Goal: Task Accomplishment & Management: Manage account settings

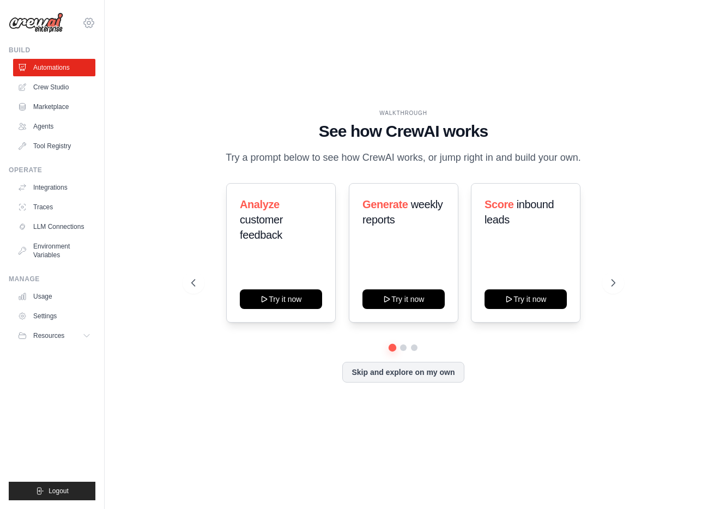
click at [87, 22] on icon at bounding box center [88, 22] width 13 height 13
click at [93, 72] on link "Settings" at bounding box center [89, 74] width 96 height 20
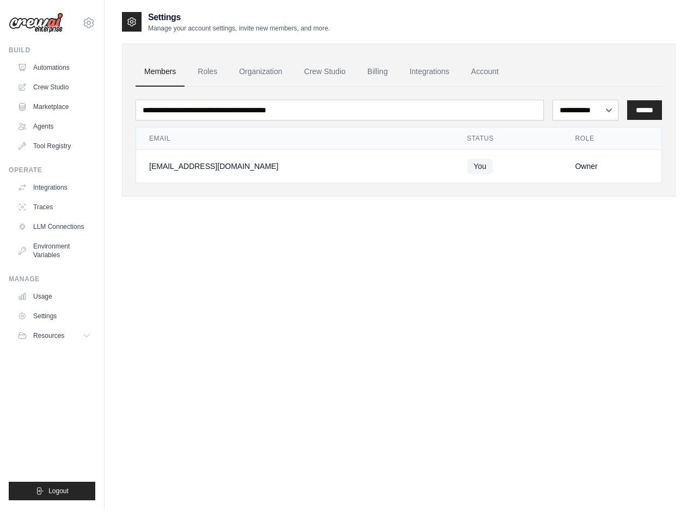
click at [295, 167] on div "[EMAIL_ADDRESS][DOMAIN_NAME]" at bounding box center [295, 166] width 292 height 11
click at [250, 77] on link "Organization" at bounding box center [260, 71] width 60 height 29
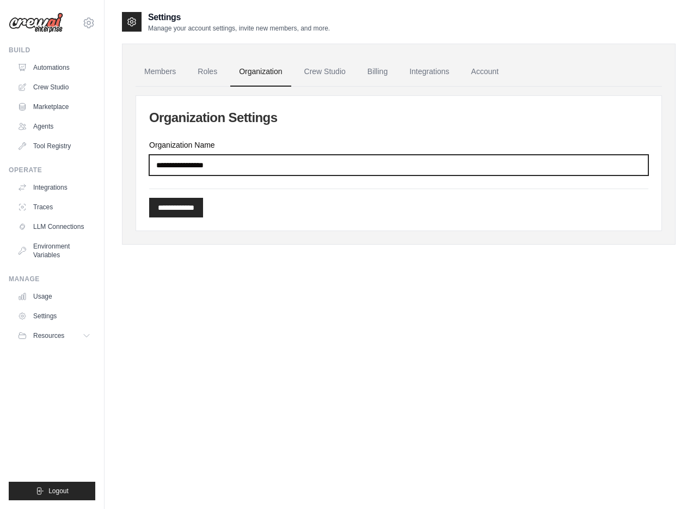
click at [212, 160] on input "Organization Name" at bounding box center [399, 165] width 500 height 21
type input "**********"
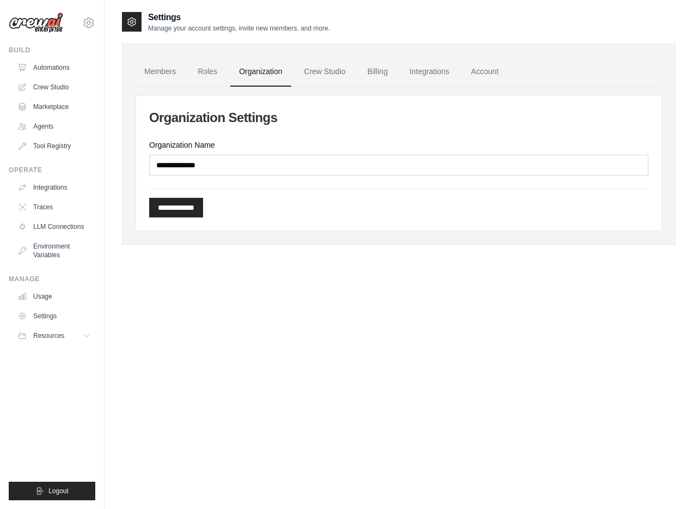
drag, startPoint x: 193, startPoint y: 212, endPoint x: 230, endPoint y: 335, distance: 128.0
click at [230, 335] on div "**********" at bounding box center [399, 265] width 554 height 509
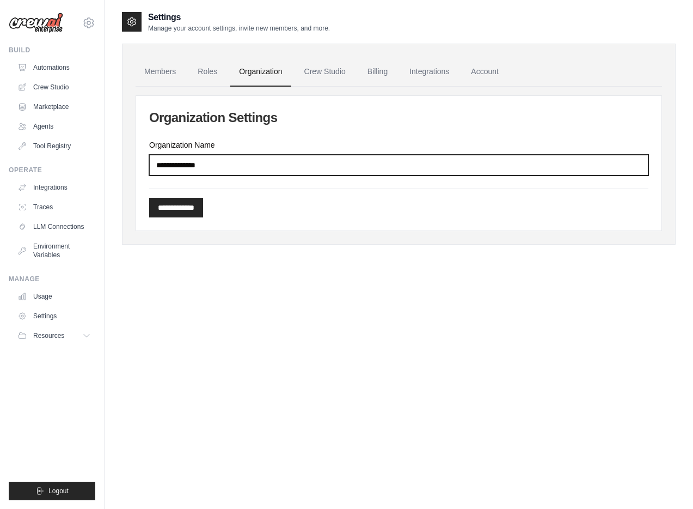
drag, startPoint x: 230, startPoint y: 161, endPoint x: 100, endPoint y: 163, distance: 130.8
click at [100, 163] on div "[EMAIL_ADDRESS][DOMAIN_NAME] Settings Build Automations Crew Studio" at bounding box center [346, 265] width 693 height 531
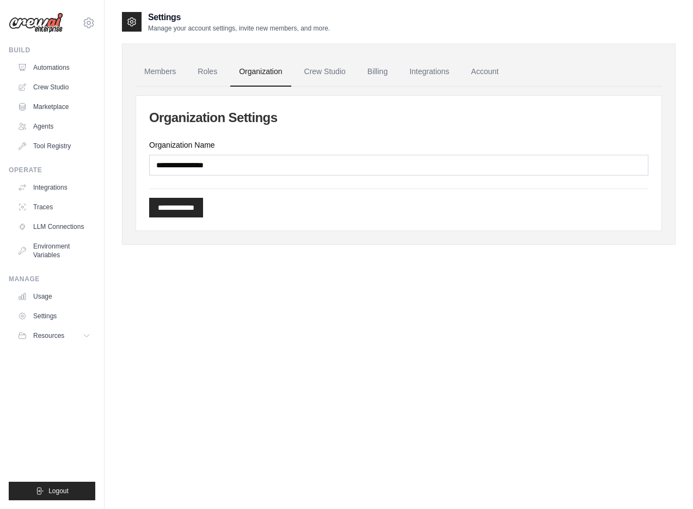
click at [48, 27] on img at bounding box center [36, 23] width 54 height 21
click at [52, 25] on img at bounding box center [36, 23] width 54 height 21
click at [90, 20] on icon at bounding box center [88, 22] width 13 height 13
click at [106, 136] on div "**********" at bounding box center [399, 265] width 589 height 509
click at [46, 25] on img at bounding box center [36, 23] width 54 height 21
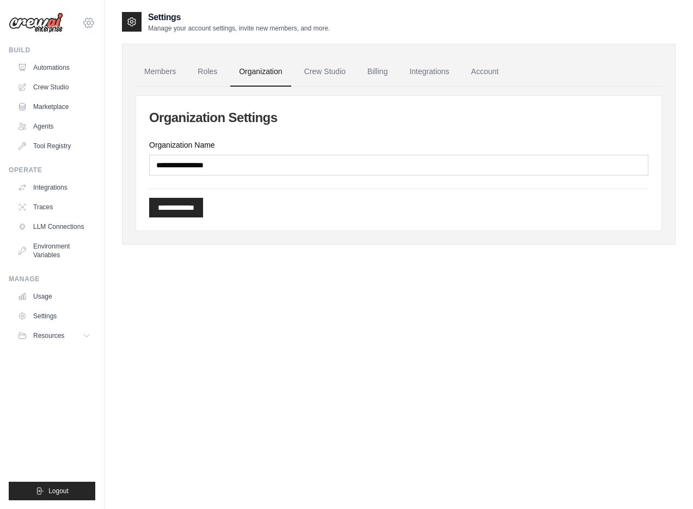
click at [93, 22] on icon at bounding box center [88, 22] width 13 height 13
click at [93, 22] on icon at bounding box center [89, 22] width 10 height 9
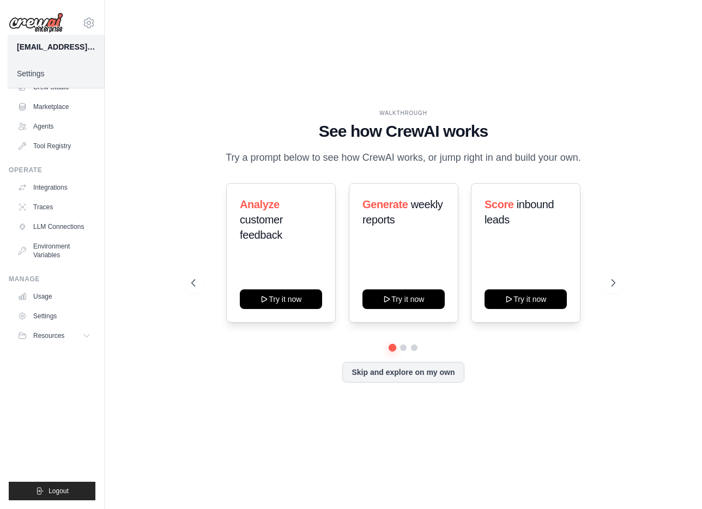
click at [146, 39] on div "WALKTHROUGH See how [PERSON_NAME] works Try a prompt below to see how [PERSON_N…" at bounding box center [403, 254] width 562 height 487
click at [84, 14] on div "[EMAIL_ADDRESS][DOMAIN_NAME] Settings" at bounding box center [52, 17] width 87 height 35
click at [88, 17] on icon at bounding box center [88, 22] width 13 height 13
click at [120, 24] on div "WALKTHROUGH See how [PERSON_NAME] works Try a prompt below to see how [PERSON_N…" at bounding box center [403, 254] width 597 height 487
click at [61, 93] on link "Crew Studio" at bounding box center [55, 86] width 82 height 17
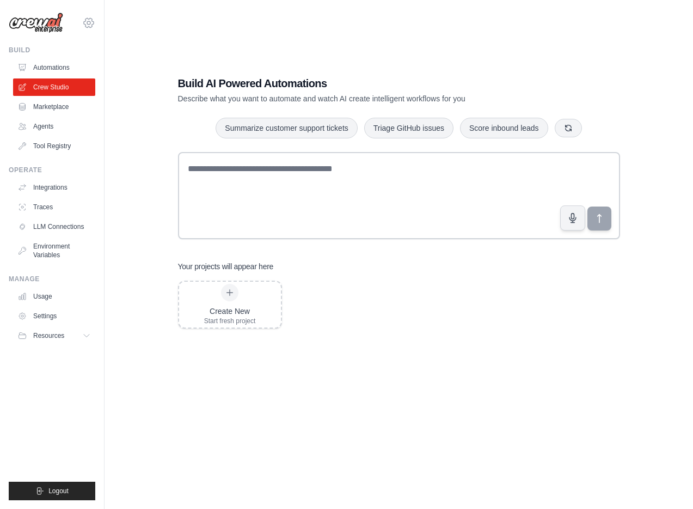
click at [89, 22] on icon at bounding box center [88, 22] width 13 height 13
click at [98, 45] on div "[EMAIL_ADDRESS][DOMAIN_NAME]" at bounding box center [89, 47] width 78 height 11
click at [97, 73] on link "Settings" at bounding box center [89, 74] width 96 height 20
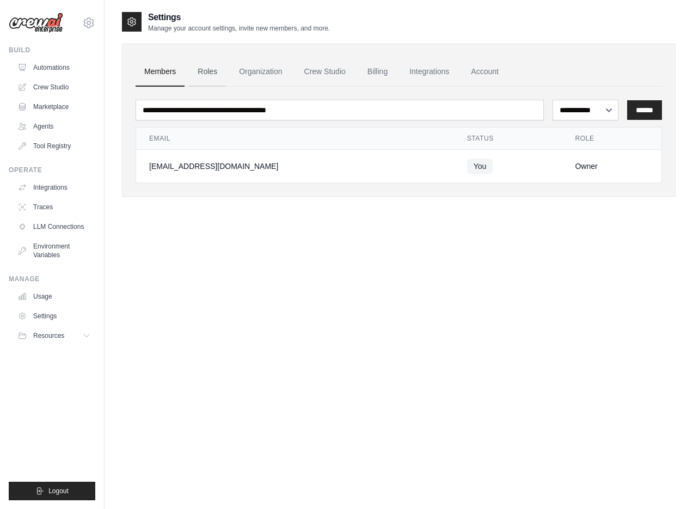
click at [210, 71] on link "Roles" at bounding box center [207, 71] width 37 height 29
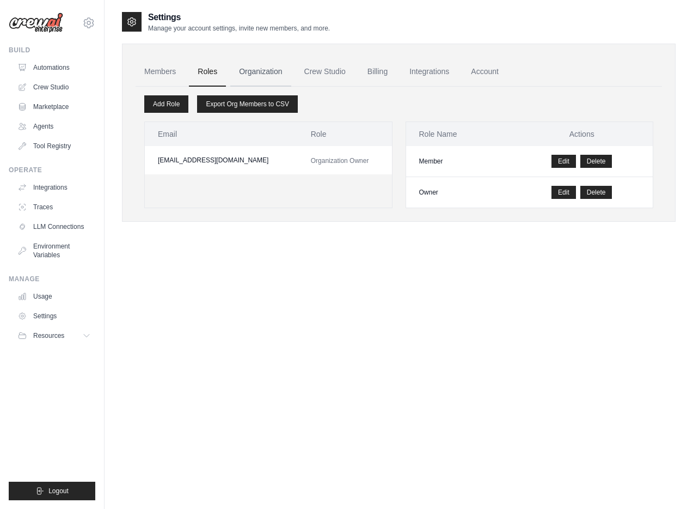
click at [273, 75] on link "Organization" at bounding box center [260, 71] width 60 height 29
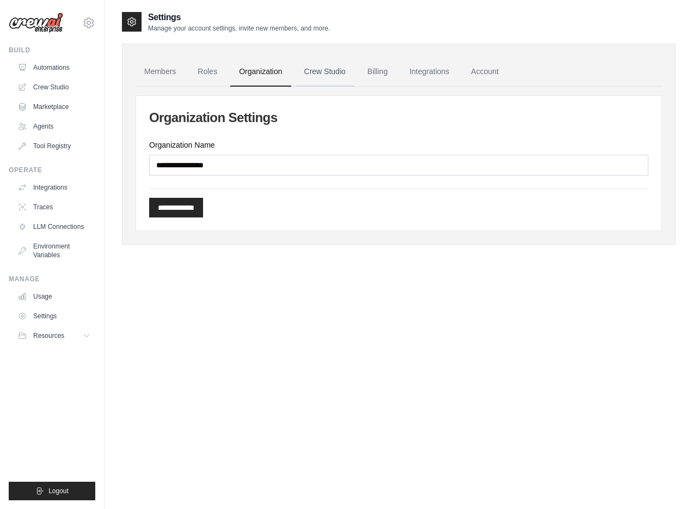
click at [312, 75] on link "Crew Studio" at bounding box center [325, 71] width 59 height 29
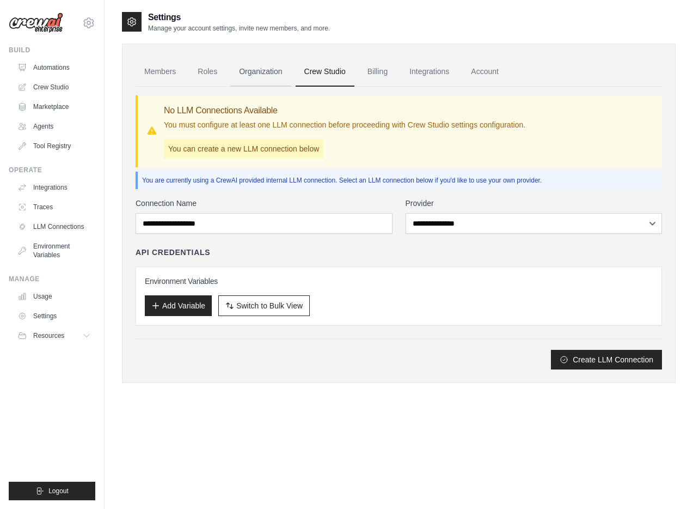
click at [272, 81] on link "Organization" at bounding box center [260, 71] width 60 height 29
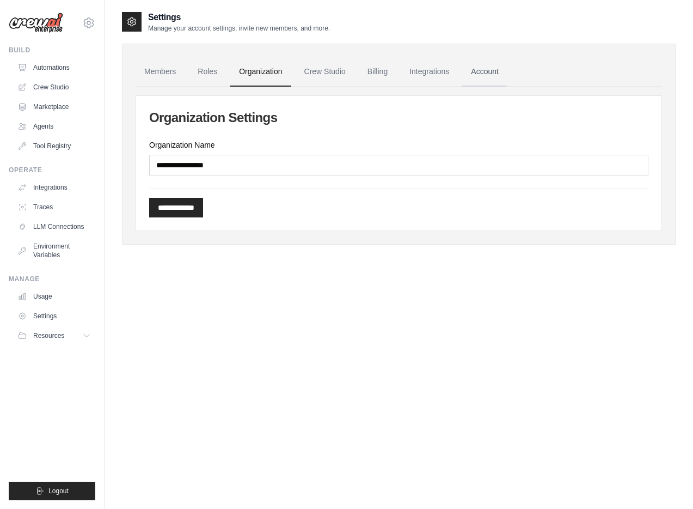
click at [483, 72] on link "Account" at bounding box center [484, 71] width 45 height 29
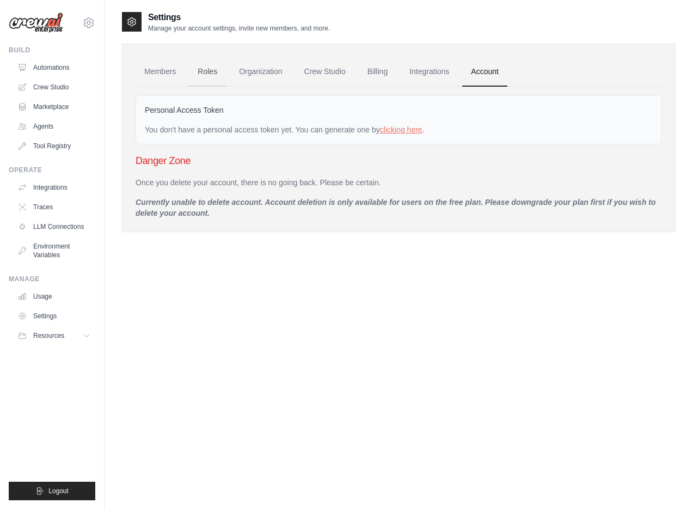
click at [217, 69] on link "Roles" at bounding box center [207, 71] width 37 height 29
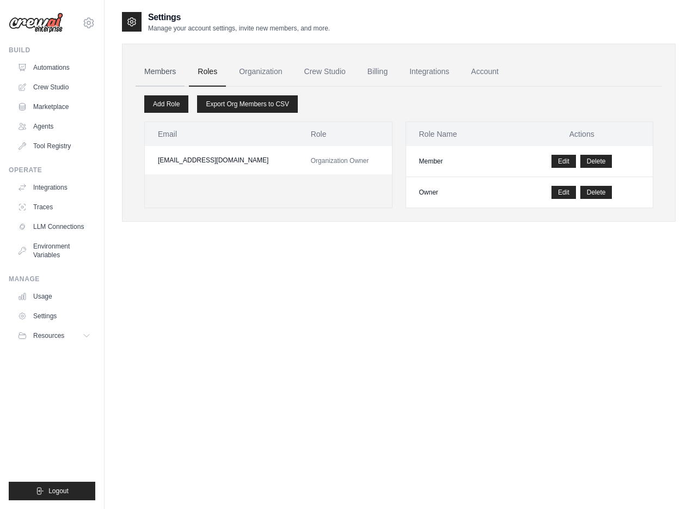
click at [161, 71] on link "Members" at bounding box center [160, 71] width 49 height 29
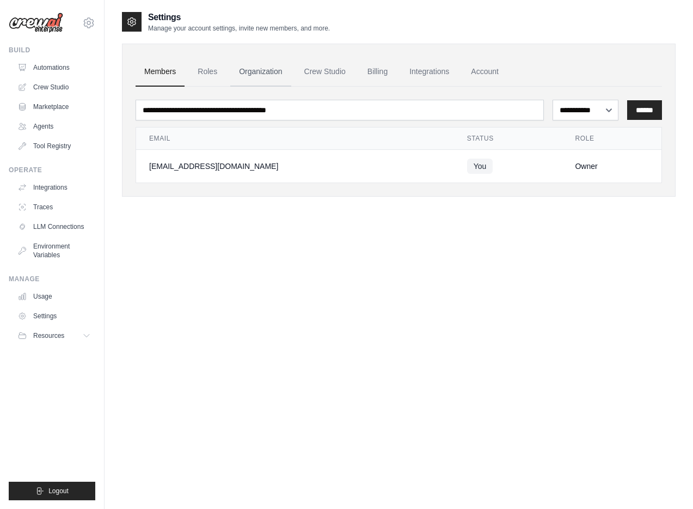
click at [270, 66] on link "Organization" at bounding box center [260, 71] width 60 height 29
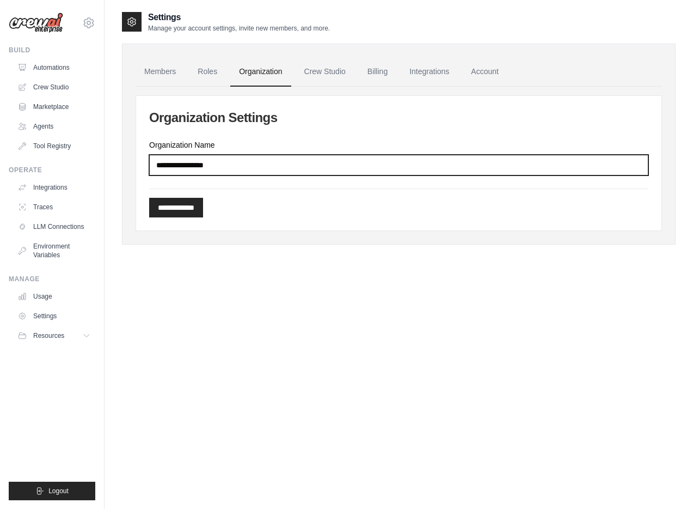
click at [281, 161] on input "Organization Name" at bounding box center [399, 165] width 500 height 21
type input "*"
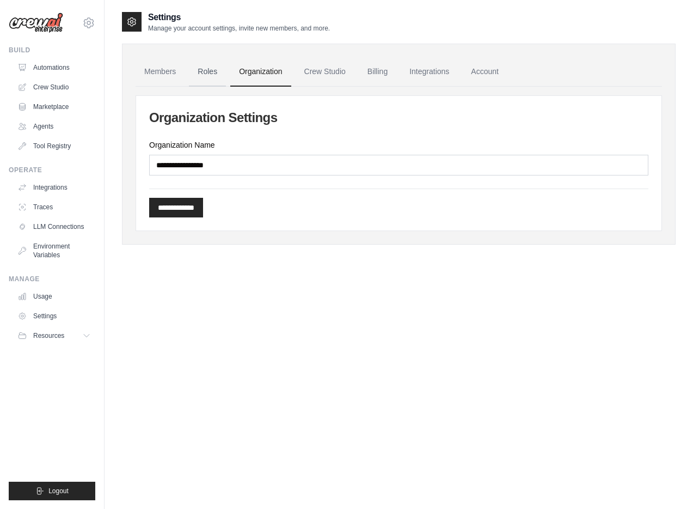
click at [212, 79] on link "Roles" at bounding box center [207, 71] width 37 height 29
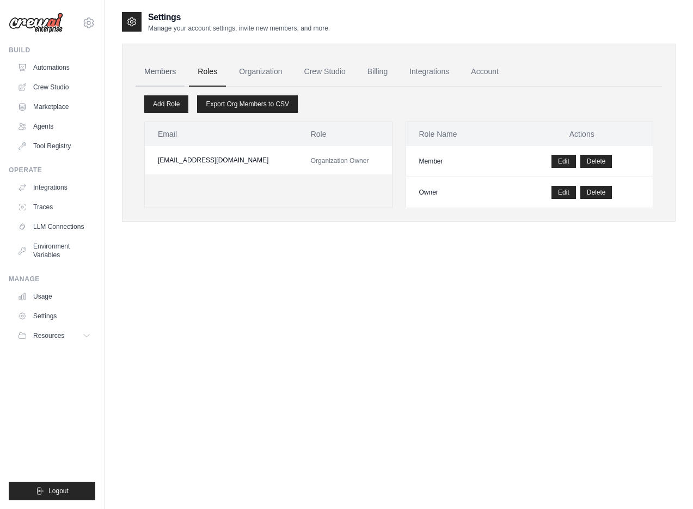
click at [165, 74] on link "Members" at bounding box center [160, 71] width 49 height 29
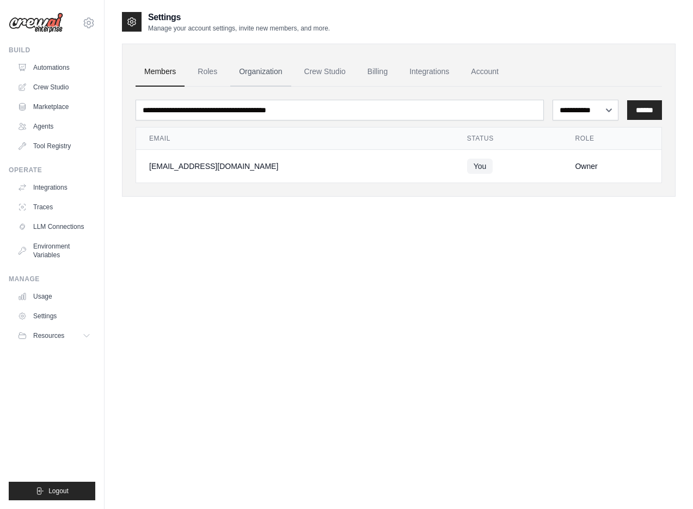
click at [255, 70] on link "Organization" at bounding box center [260, 71] width 60 height 29
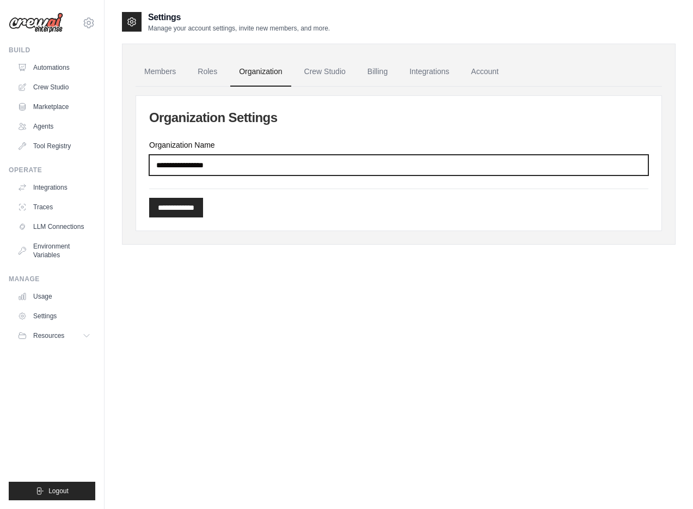
click at [216, 165] on input "Organization Name" at bounding box center [399, 165] width 500 height 21
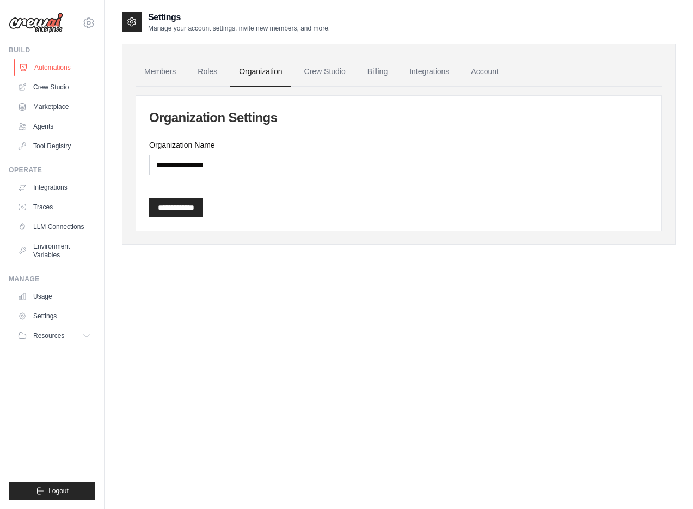
click at [60, 72] on link "Automations" at bounding box center [55, 67] width 82 height 17
